Goal: Task Accomplishment & Management: Use online tool/utility

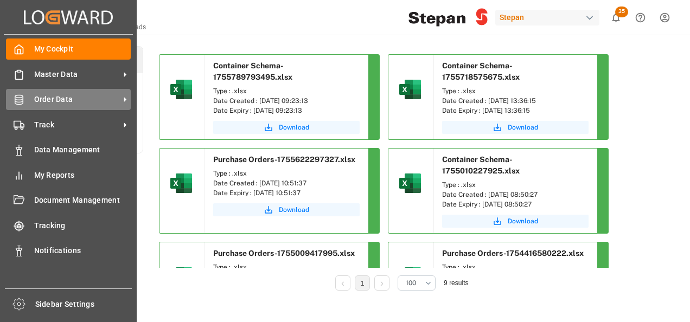
click at [46, 101] on span "Order Data" at bounding box center [77, 99] width 86 height 11
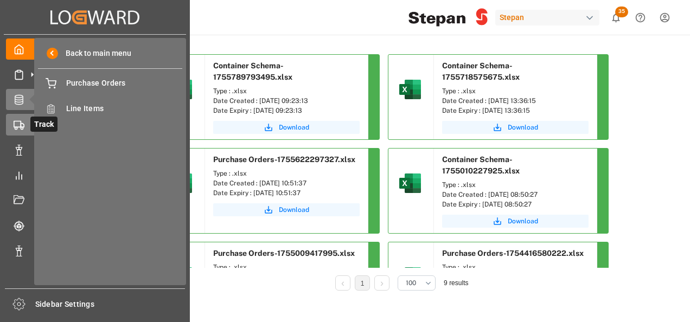
click at [16, 119] on div at bounding box center [15, 124] width 18 height 11
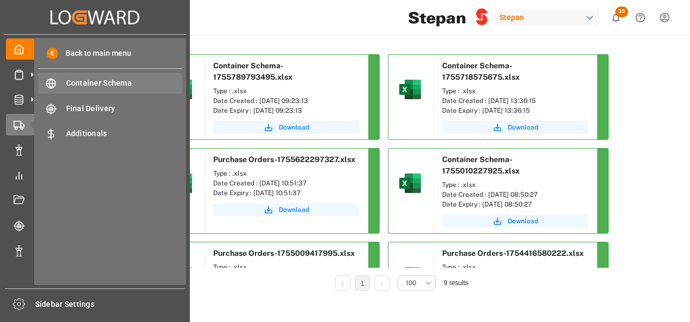
click at [76, 76] on div "Container Schema Container Schema" at bounding box center [110, 83] width 144 height 21
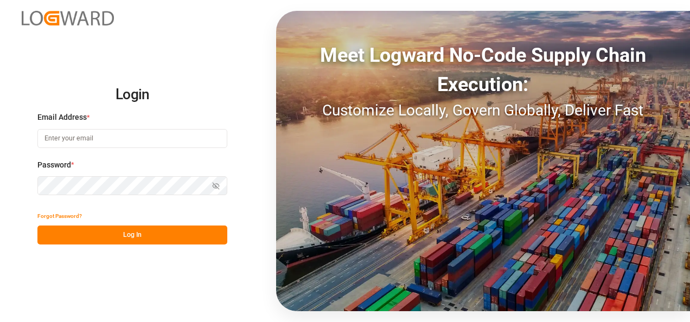
type input "[PERSON_NAME][EMAIL_ADDRESS][PERSON_NAME][DOMAIN_NAME]"
click at [136, 234] on button "Log In" at bounding box center [132, 235] width 190 height 19
